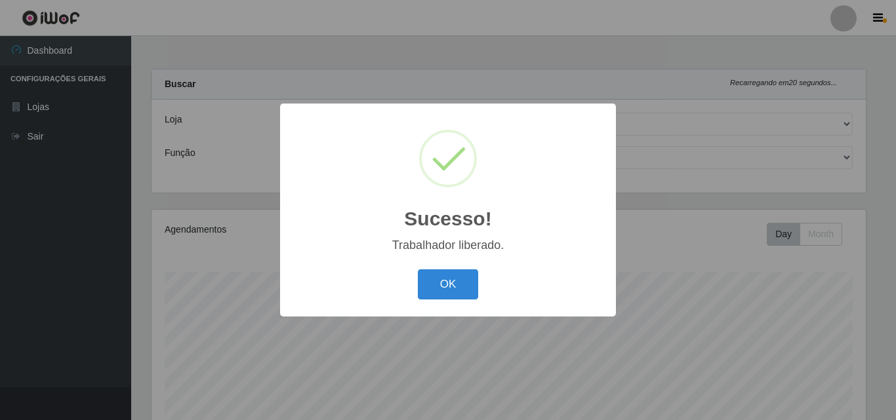
select select "215"
click at [424, 275] on button "OK" at bounding box center [448, 285] width 61 height 31
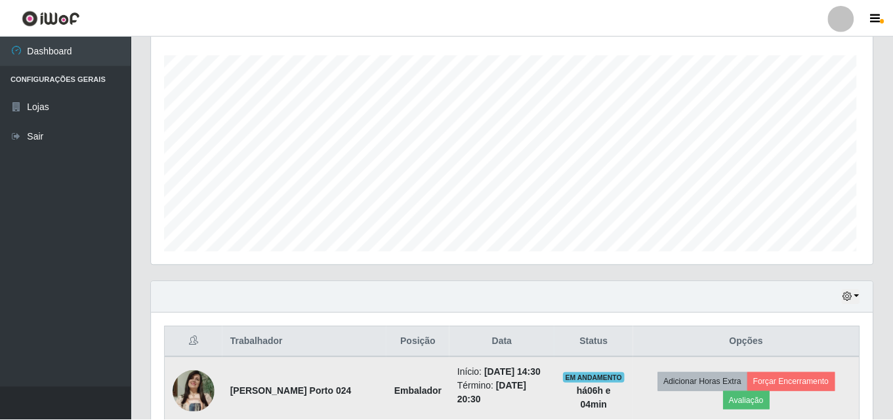
scroll to position [272, 721]
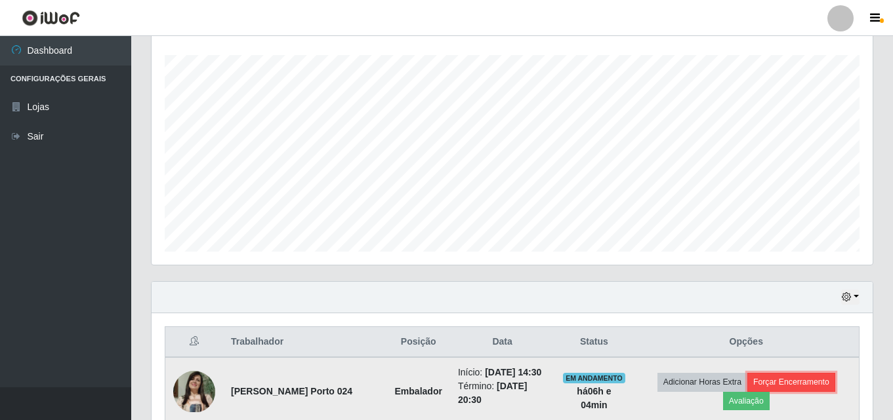
click at [798, 380] on button "Forçar Encerramento" at bounding box center [791, 382] width 88 height 18
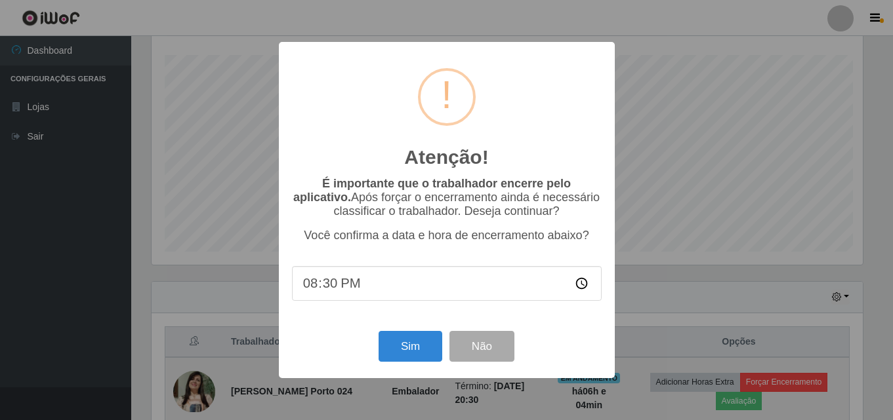
scroll to position [272, 714]
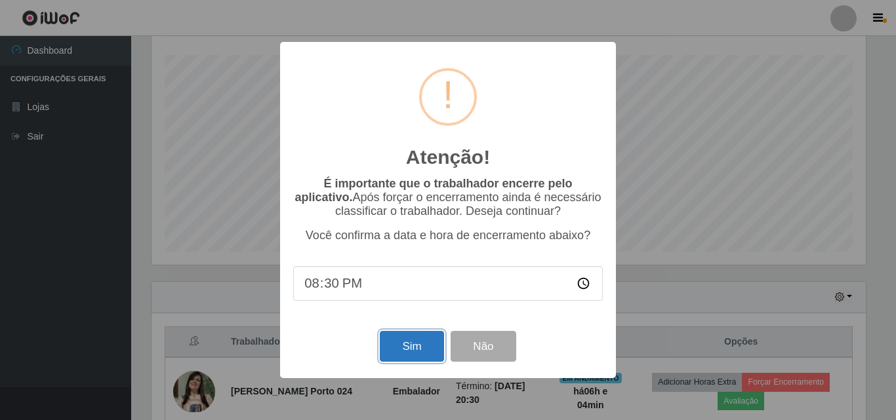
click at [429, 344] on button "Sim" at bounding box center [412, 346] width 64 height 31
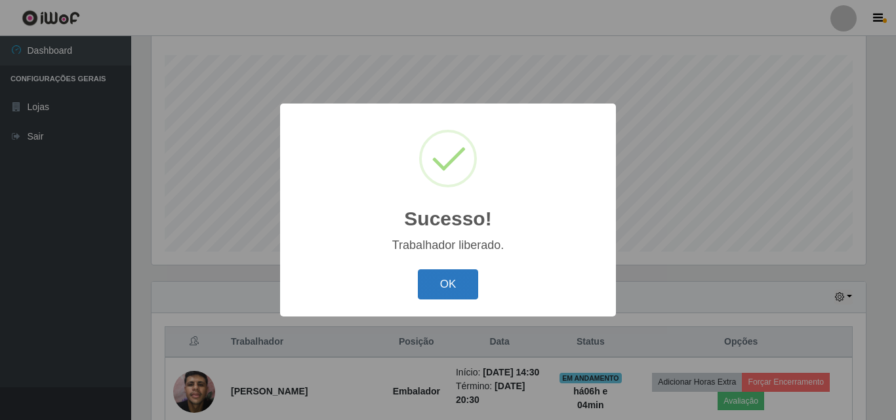
click at [460, 286] on button "OK" at bounding box center [448, 285] width 61 height 31
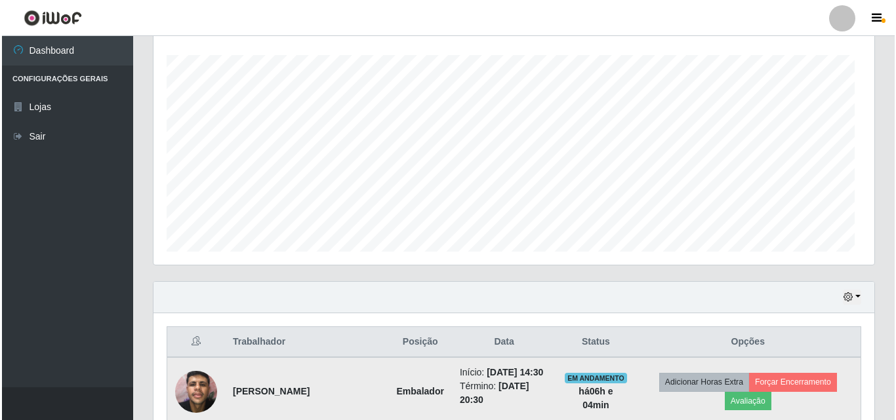
scroll to position [272, 721]
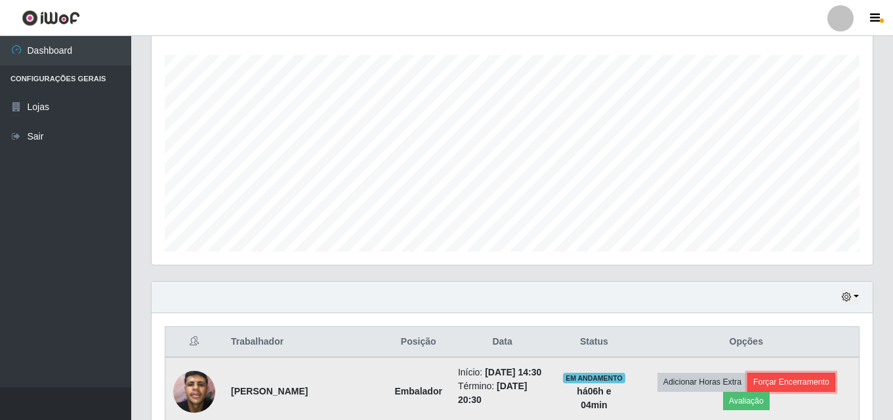
click at [779, 382] on button "Forçar Encerramento" at bounding box center [791, 382] width 88 height 18
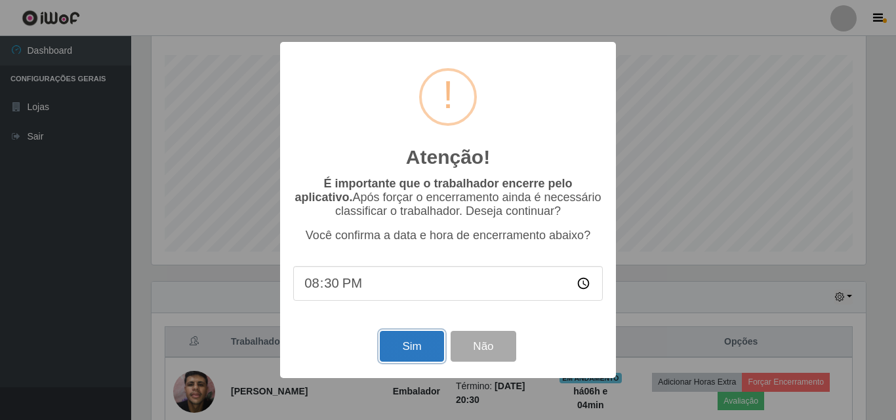
click at [406, 340] on button "Sim" at bounding box center [412, 346] width 64 height 31
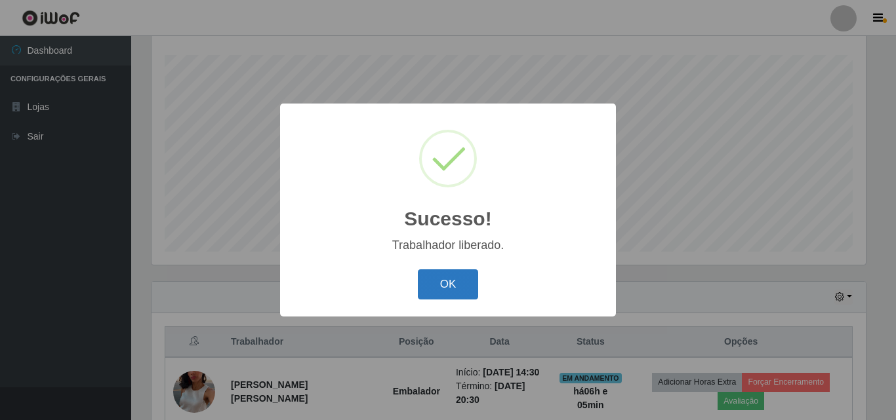
click at [452, 293] on button "OK" at bounding box center [448, 285] width 61 height 31
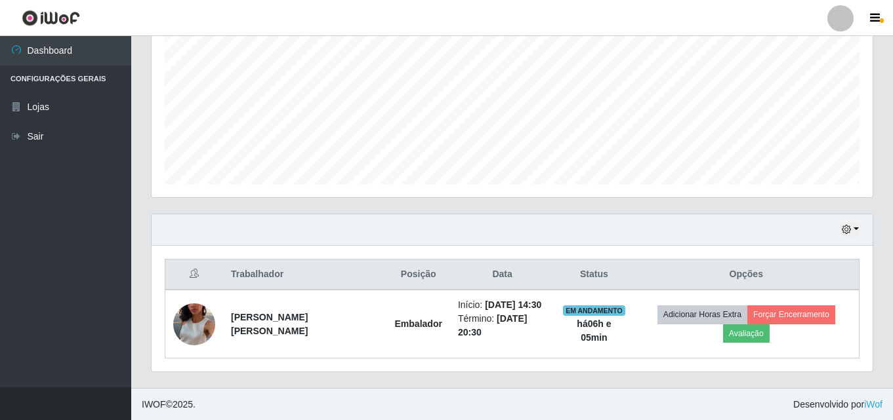
scroll to position [285, 0]
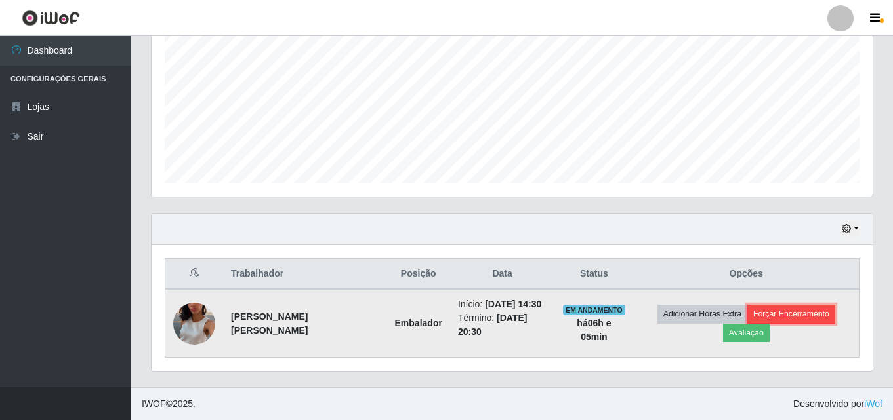
click at [816, 318] on button "Forçar Encerramento" at bounding box center [791, 314] width 88 height 18
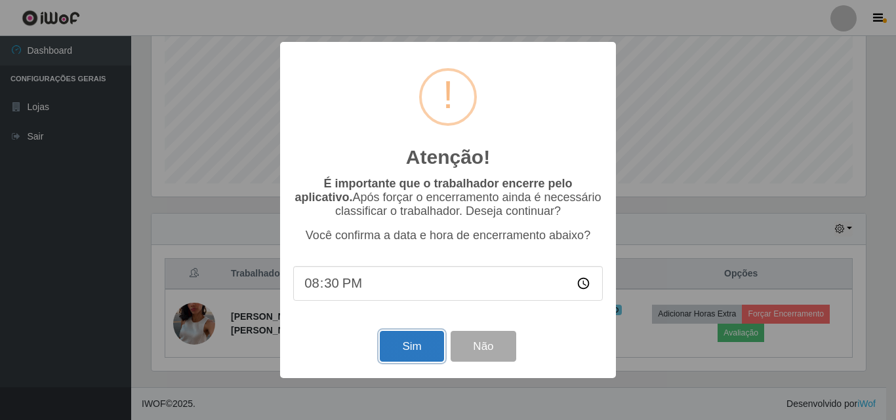
click at [399, 348] on button "Sim" at bounding box center [412, 346] width 64 height 31
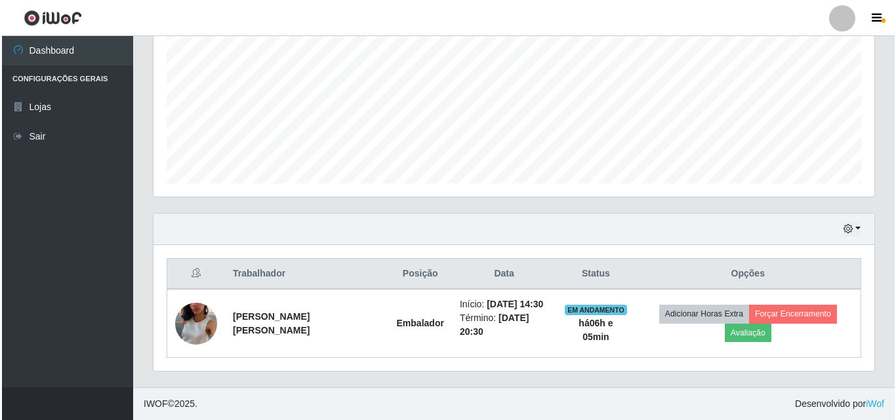
scroll to position [0, 0]
